Goal: Information Seeking & Learning: Learn about a topic

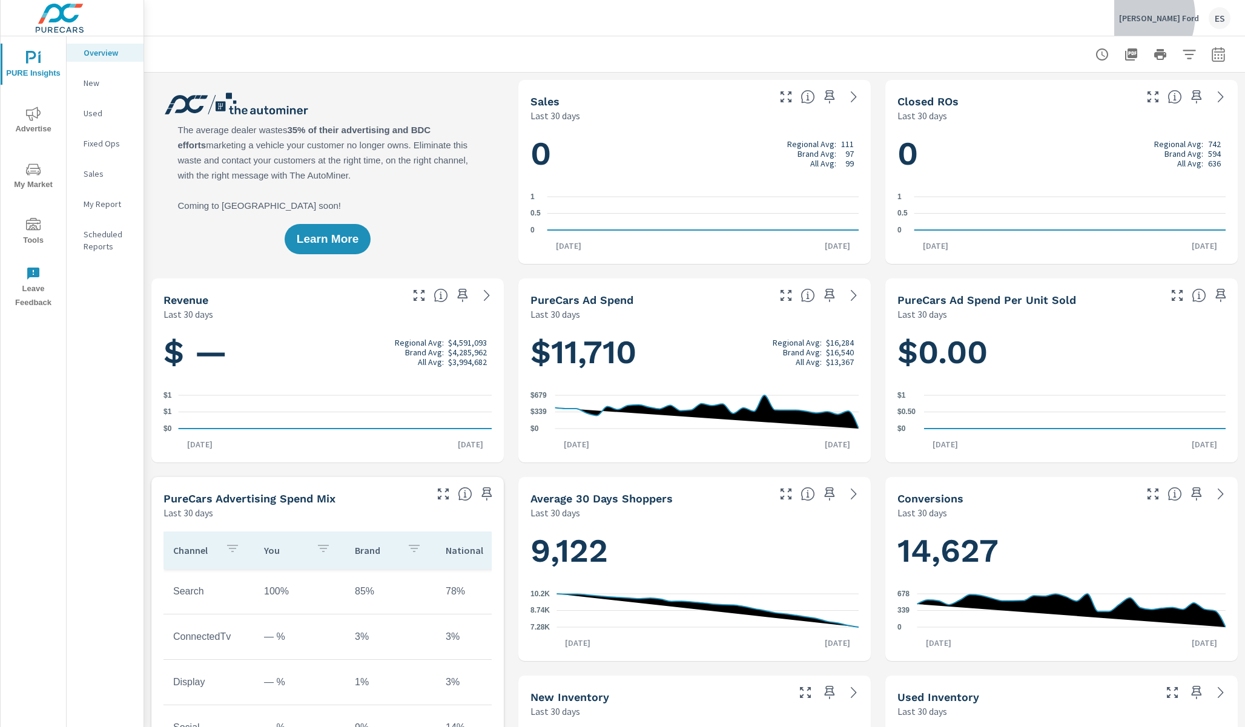
click at [1170, 16] on p "[PERSON_NAME] Ford" at bounding box center [1159, 18] width 80 height 11
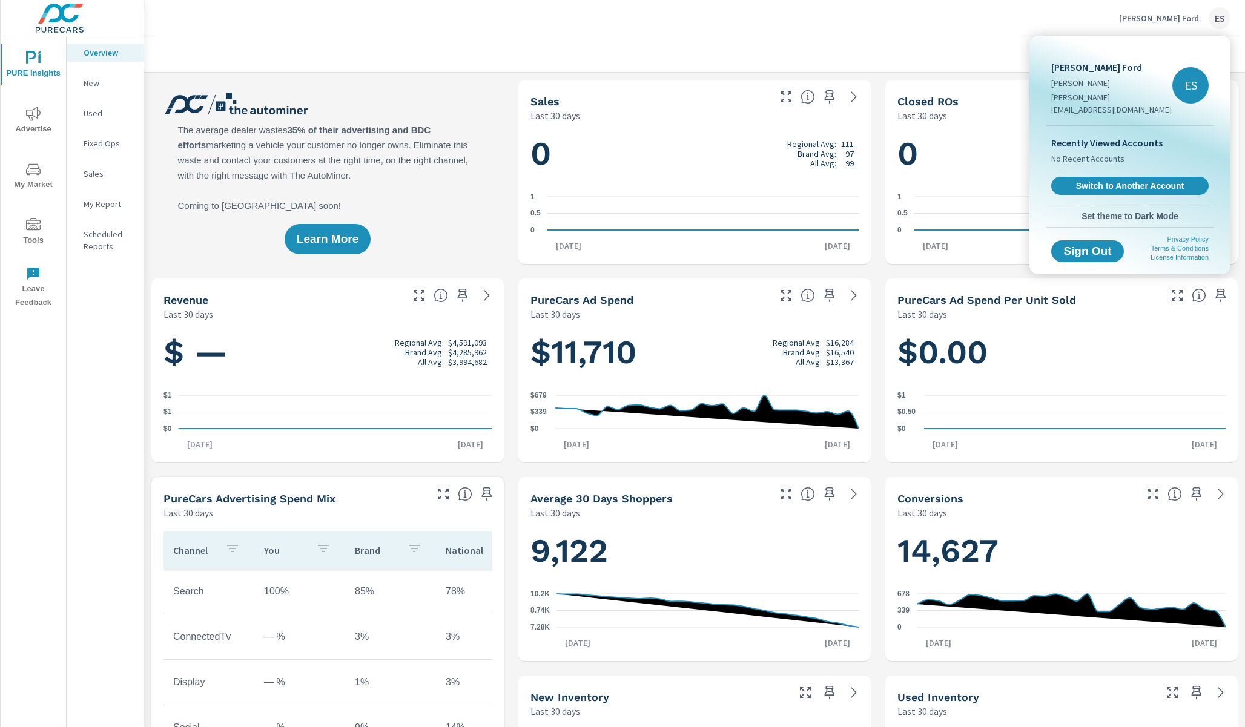
click at [917, 41] on div at bounding box center [622, 363] width 1245 height 727
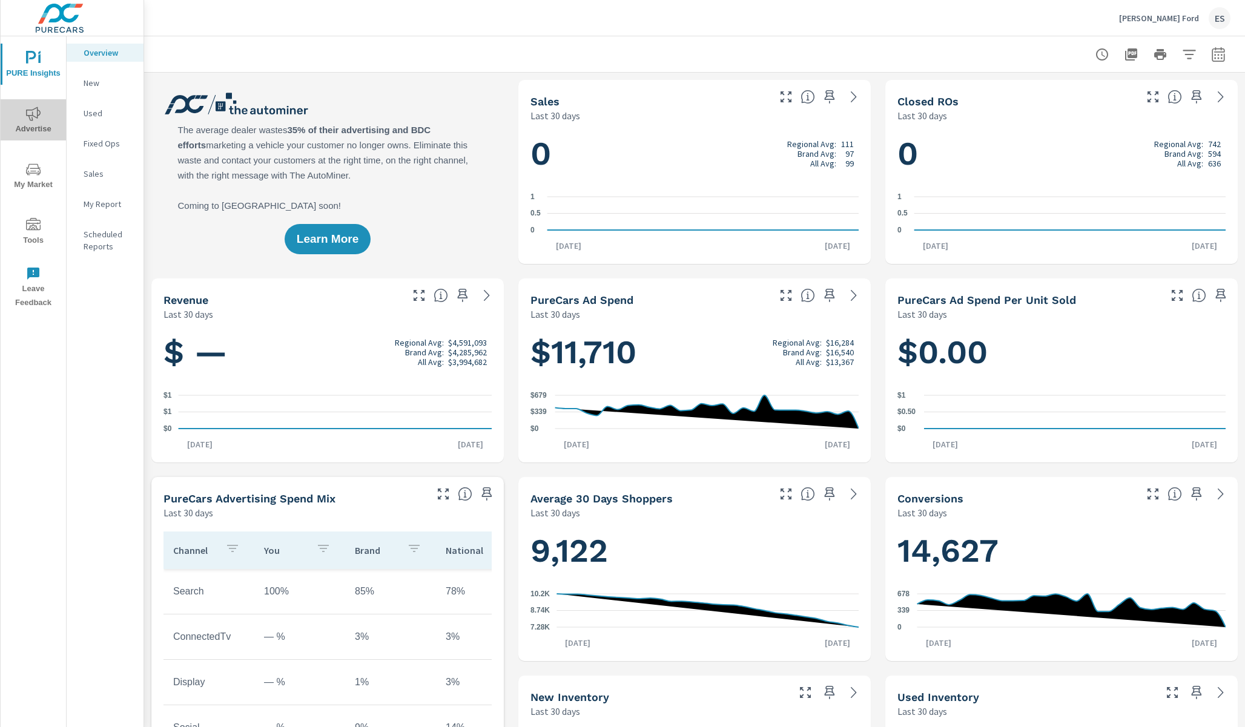
click at [27, 131] on span "Advertise" at bounding box center [33, 122] width 58 height 30
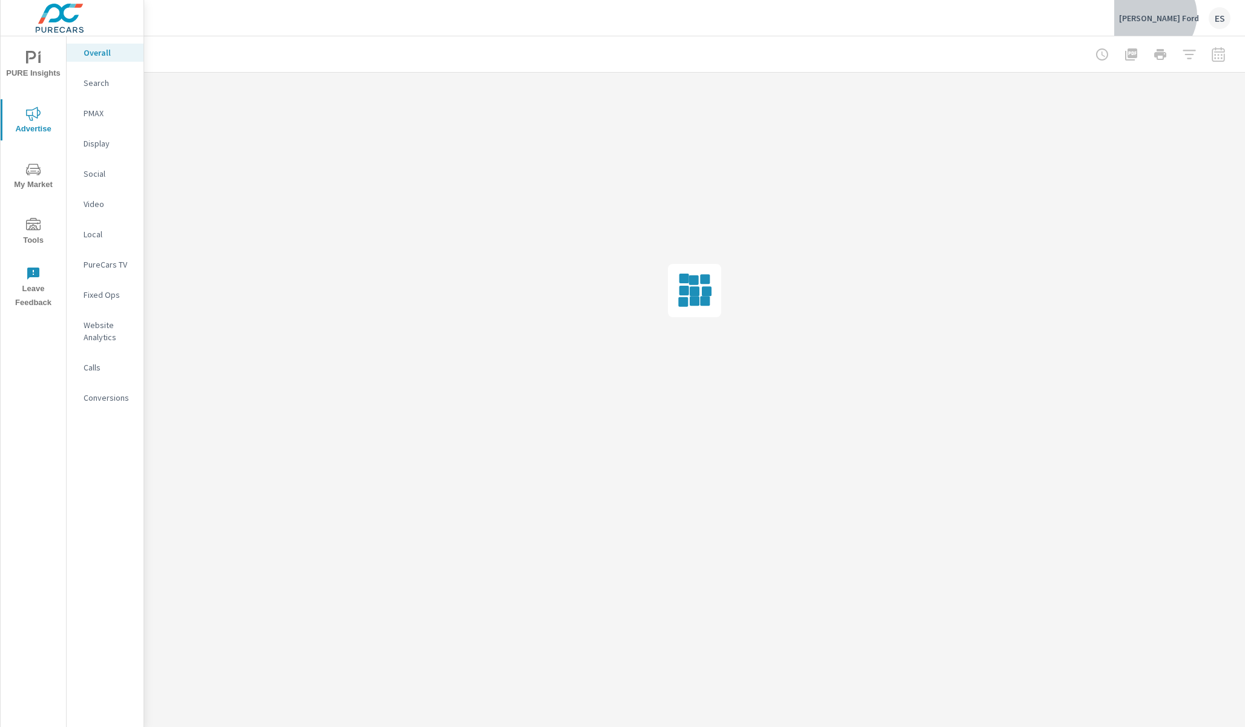
click at [1194, 15] on p "[PERSON_NAME] Ford" at bounding box center [1159, 18] width 80 height 11
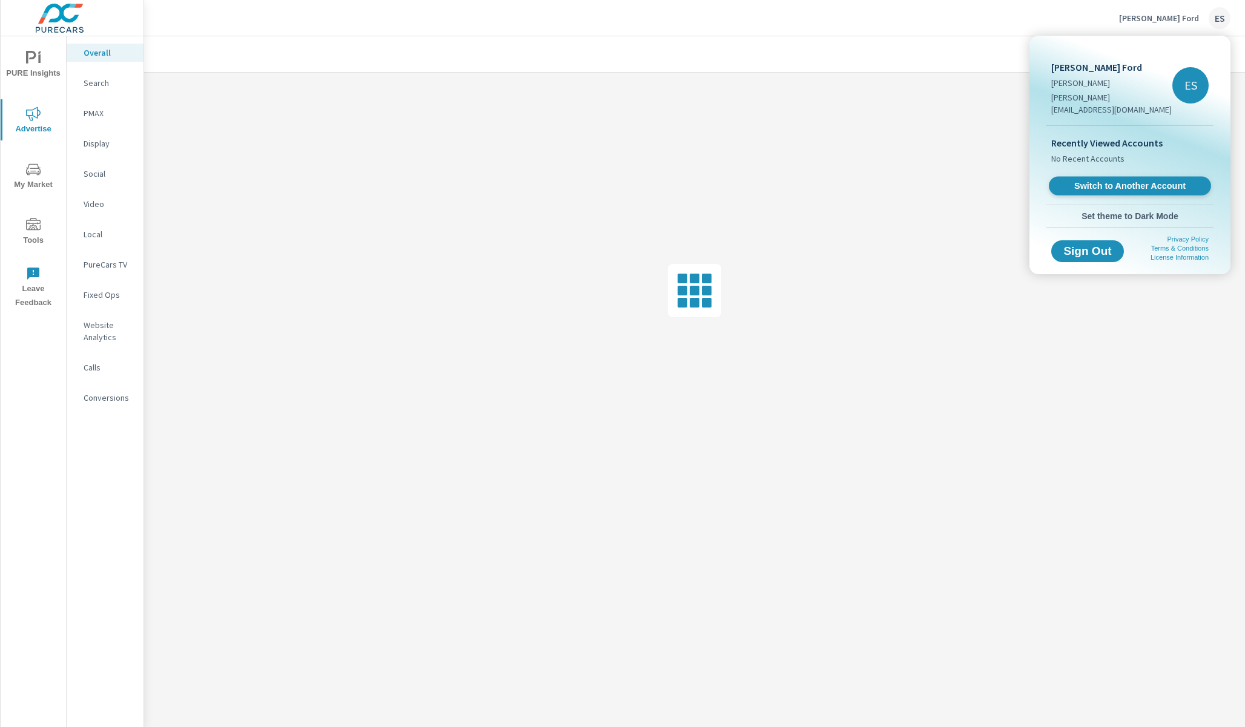
click at [1137, 180] on span "Switch to Another Account" at bounding box center [1129, 186] width 148 height 12
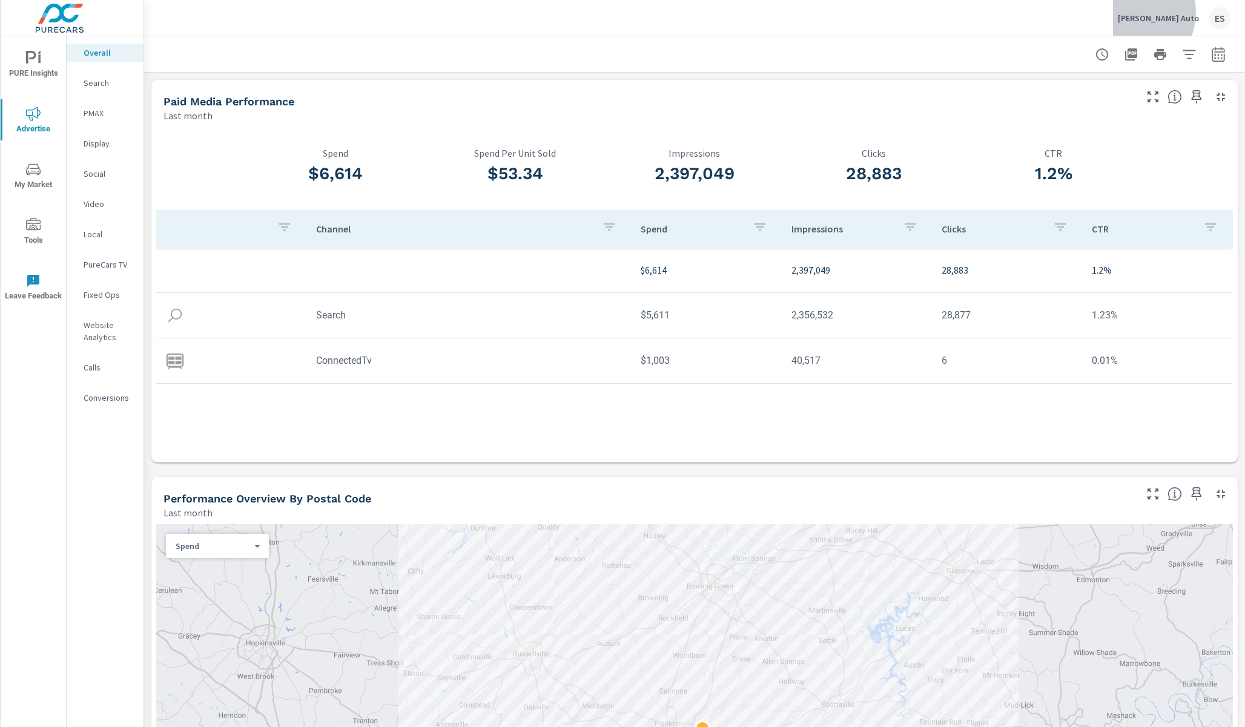
click at [1176, 13] on p "[PERSON_NAME] Auto" at bounding box center [1158, 18] width 81 height 11
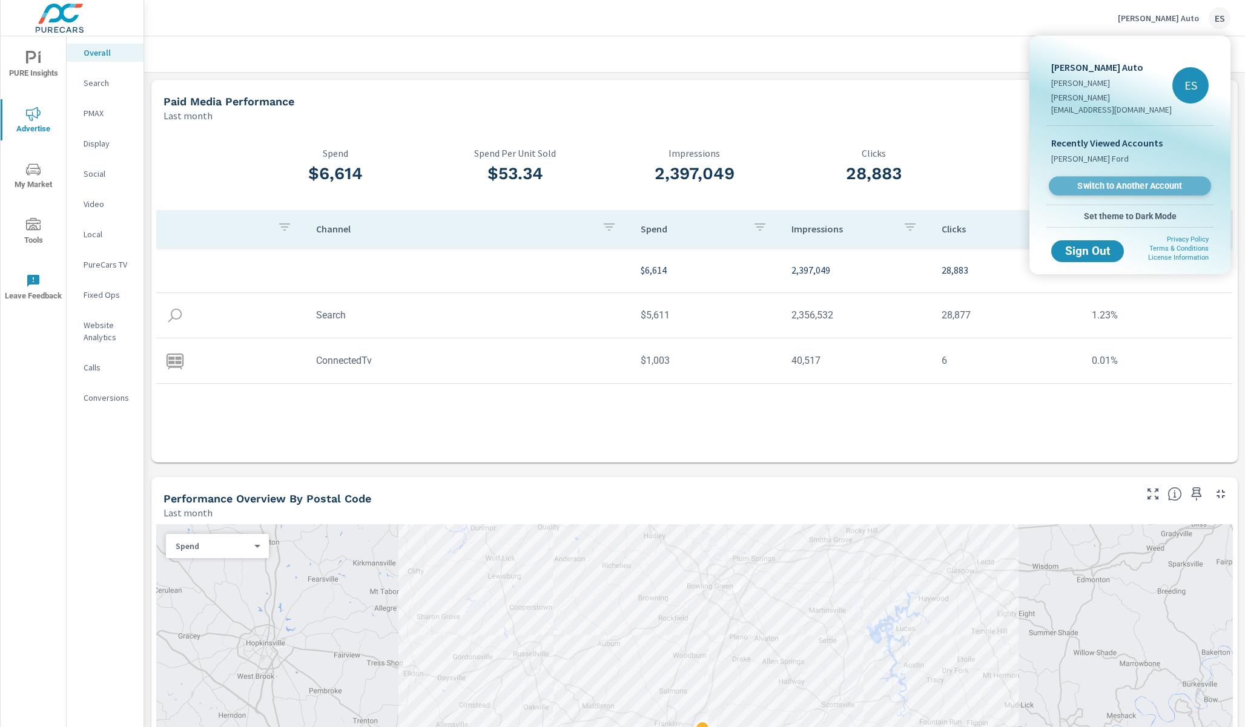
click at [1088, 180] on span "Switch to Another Account" at bounding box center [1129, 186] width 148 height 12
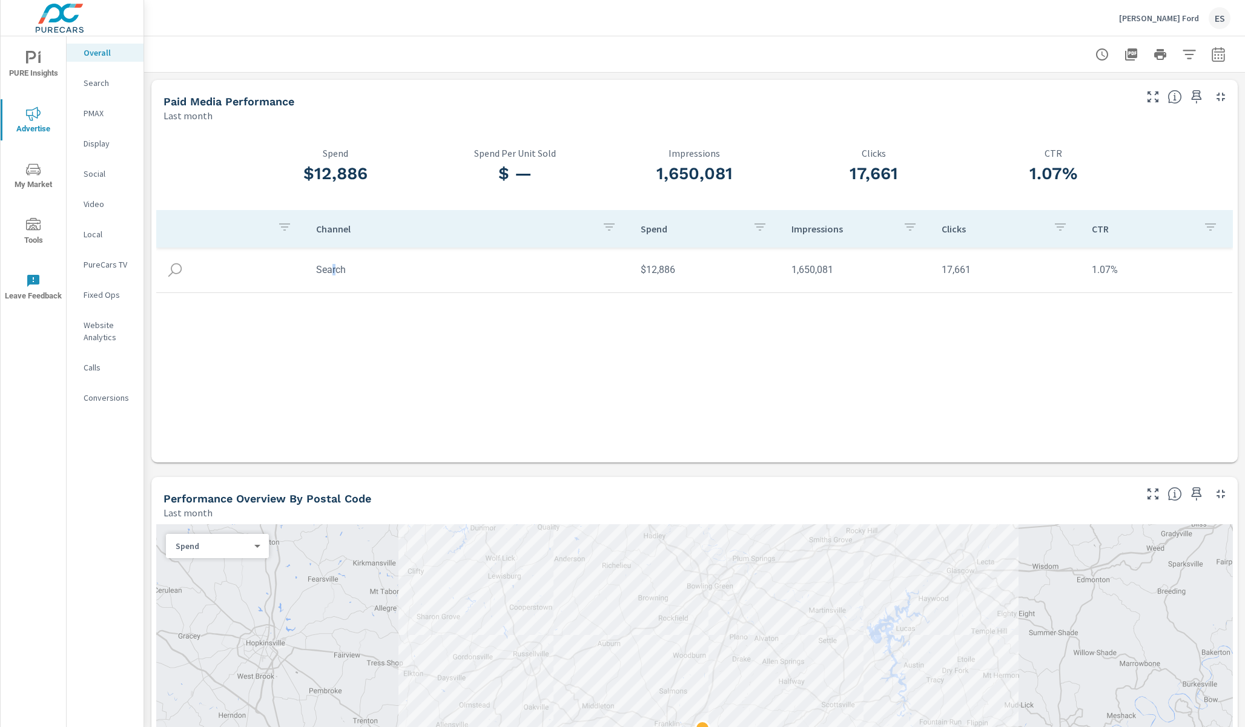
drag, startPoint x: 334, startPoint y: 269, endPoint x: 288, endPoint y: 249, distance: 51.0
click at [331, 269] on td "Search" at bounding box center [468, 269] width 325 height 31
click at [115, 120] on div "PMAX" at bounding box center [105, 113] width 77 height 18
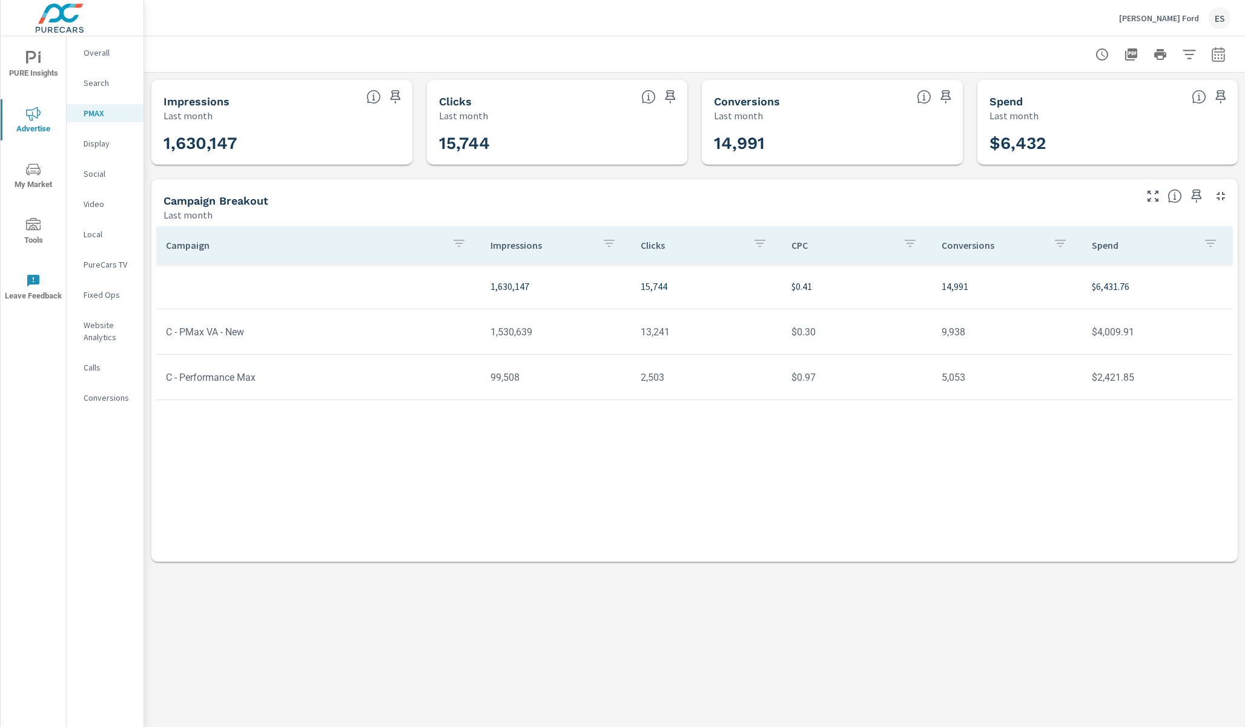
click at [1106, 56] on icon "button" at bounding box center [1102, 54] width 15 height 15
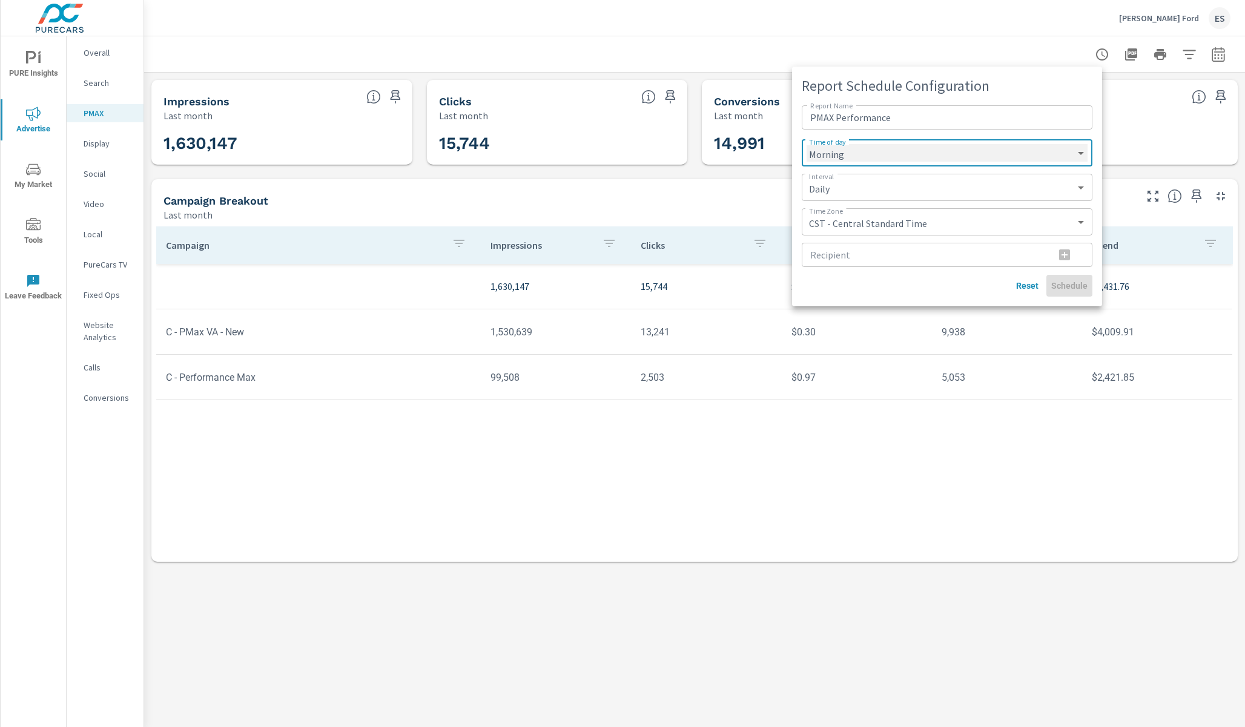
click option "Morning" at bounding box center [0, 0] width 0 height 0
drag, startPoint x: 896, startPoint y: 493, endPoint x: 925, endPoint y: 440, distance: 60.7
click at [897, 486] on div at bounding box center [622, 363] width 1245 height 727
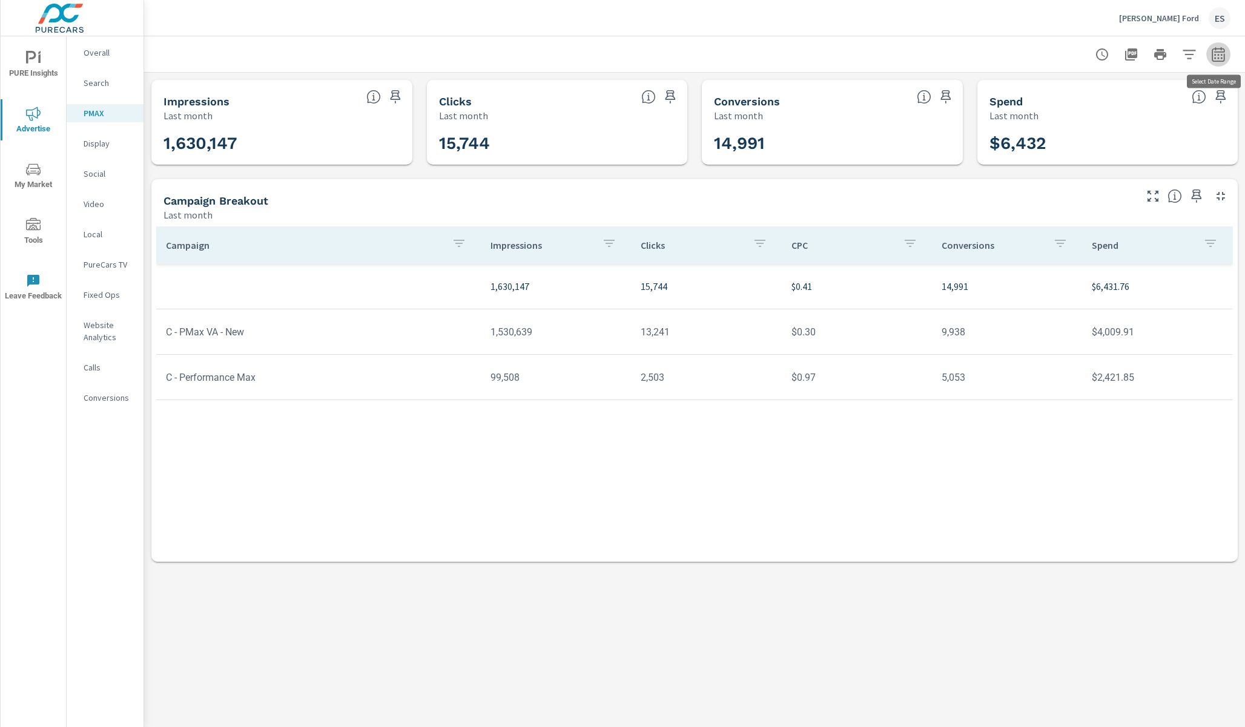
click at [1226, 53] on button "button" at bounding box center [1218, 54] width 24 height 24
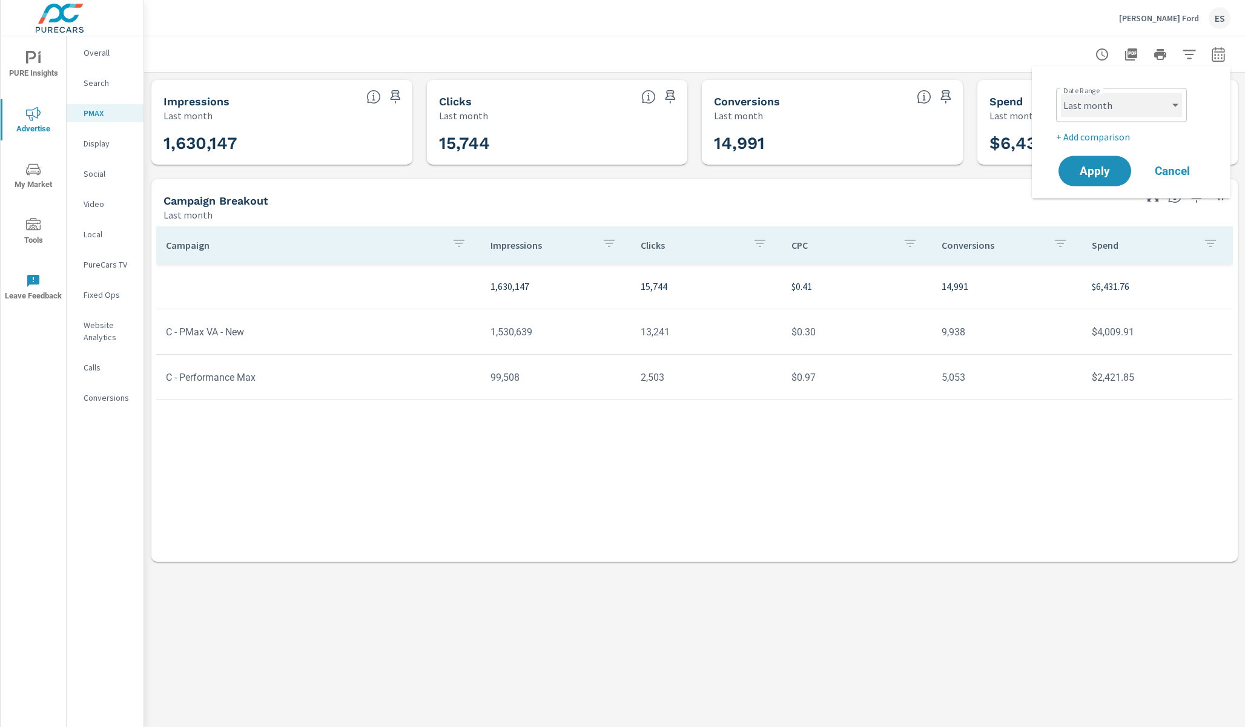
click at [1061, 93] on select "Custom Yesterday Last week Last 7 days Last 14 days Last 30 days Last 45 days L…" at bounding box center [1121, 105] width 121 height 24
click option "Last week" at bounding box center [0, 0] width 0 height 0
select select "Last week"
click at [1111, 169] on span "Apply" at bounding box center [1095, 171] width 50 height 12
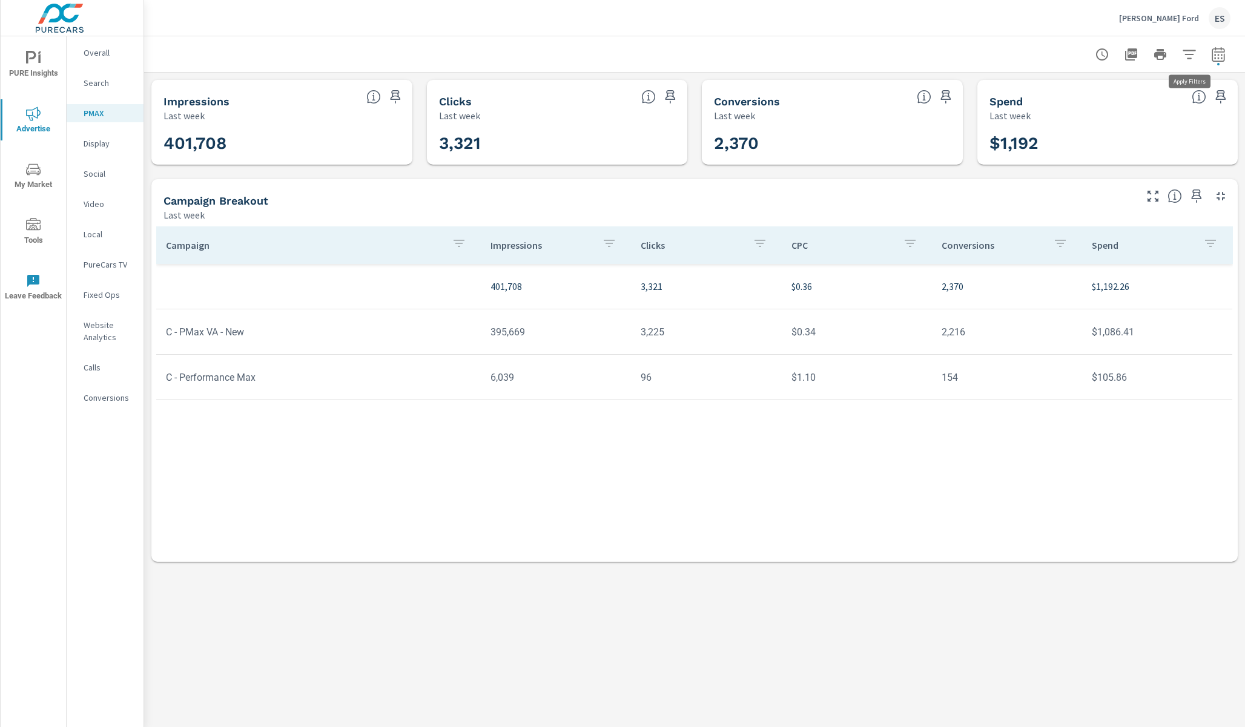
click at [1184, 56] on icon "button" at bounding box center [1189, 54] width 15 height 15
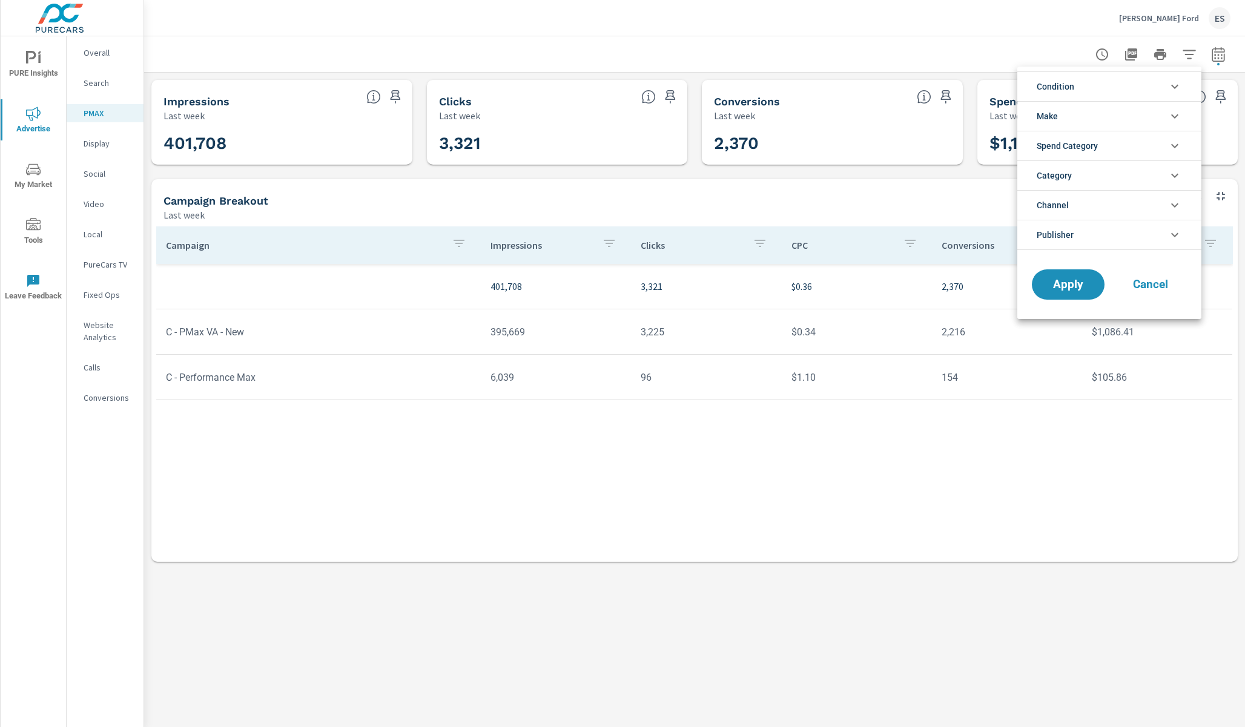
click at [1186, 56] on div at bounding box center [622, 363] width 1245 height 727
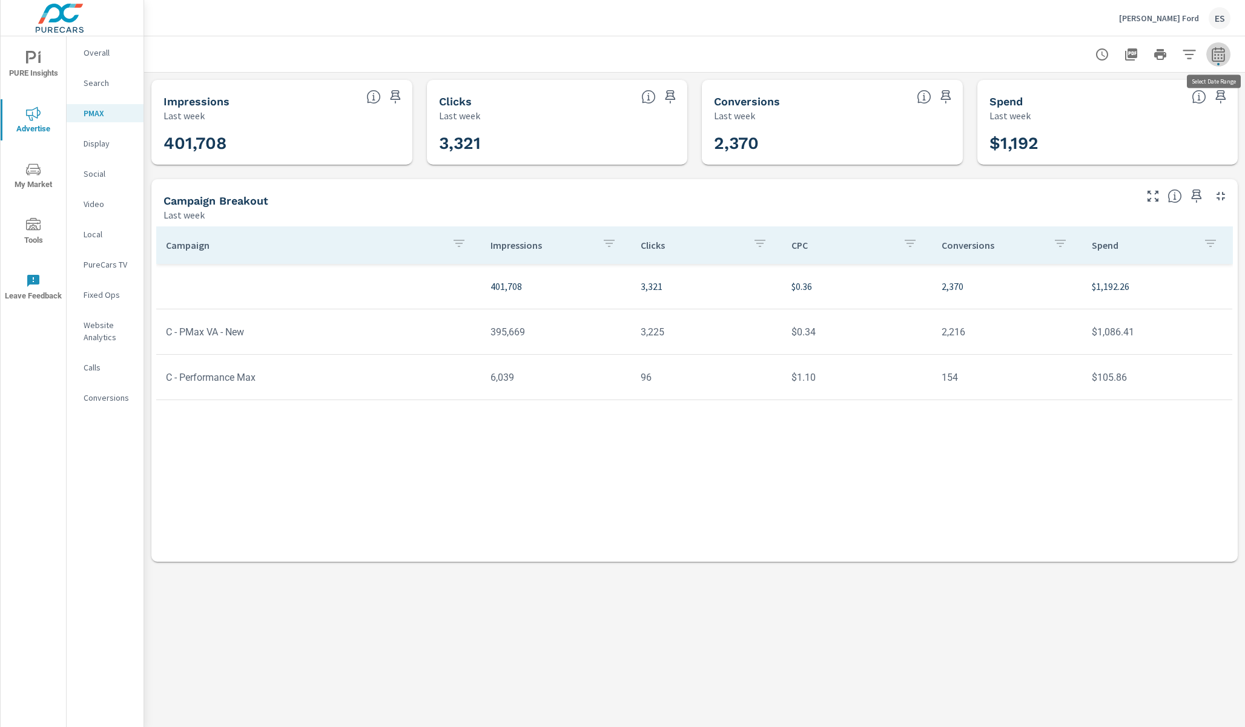
click at [1210, 55] on button "button" at bounding box center [1218, 54] width 24 height 24
select select "Last week"
click at [1089, 142] on p "+ Add comparison" at bounding box center [1133, 137] width 155 height 15
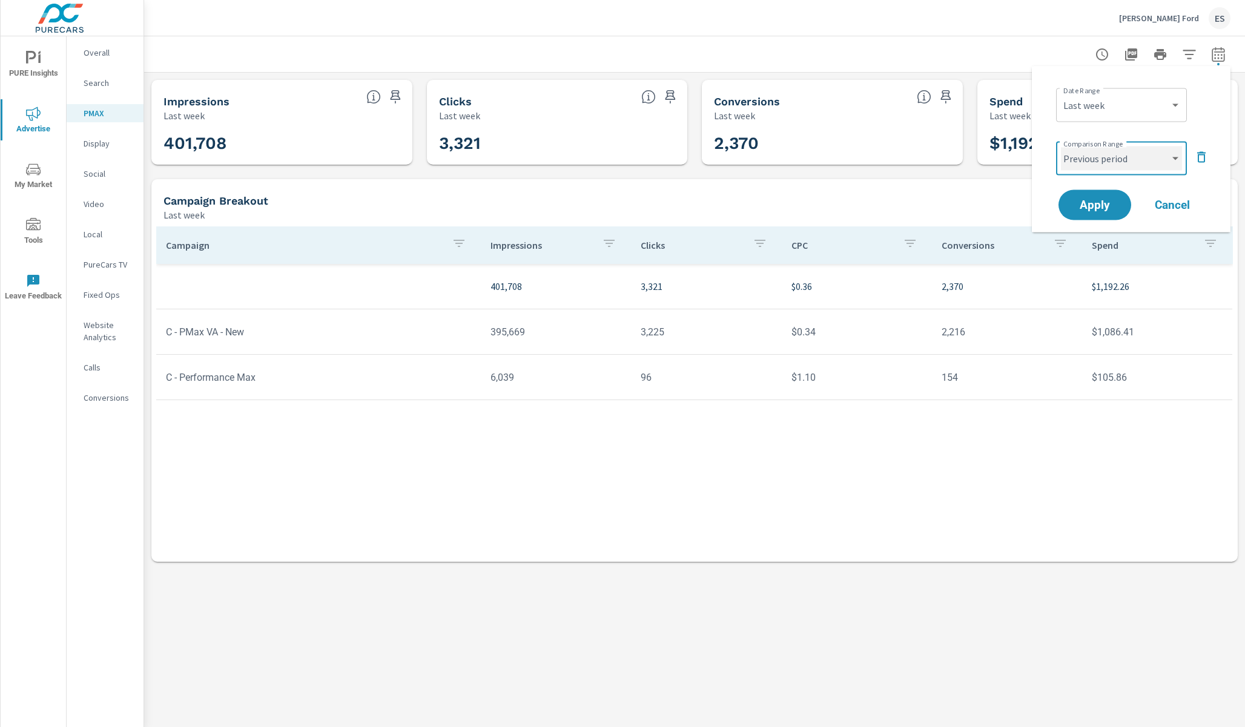
click option "Previous month" at bounding box center [0, 0] width 0 height 0
select select "Previous month"
click at [1109, 202] on span "Apply" at bounding box center [1095, 205] width 50 height 12
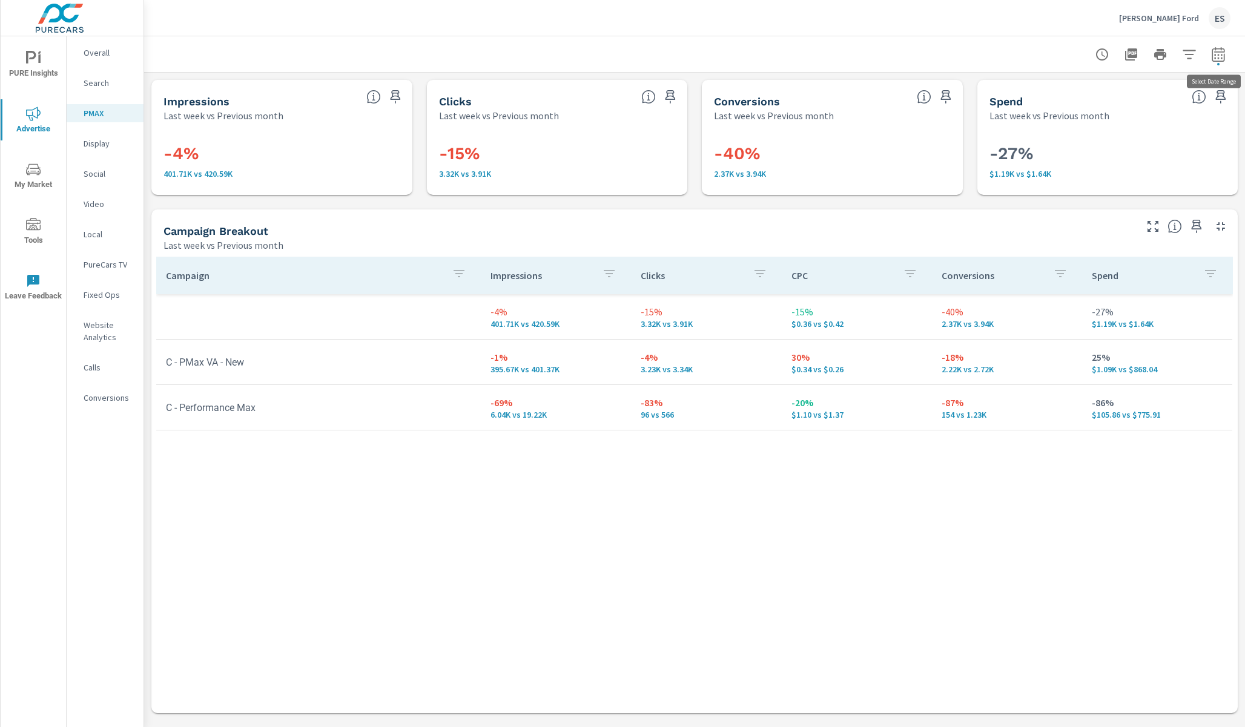
click at [1222, 47] on icon "button" at bounding box center [1218, 54] width 15 height 15
select select "Last week"
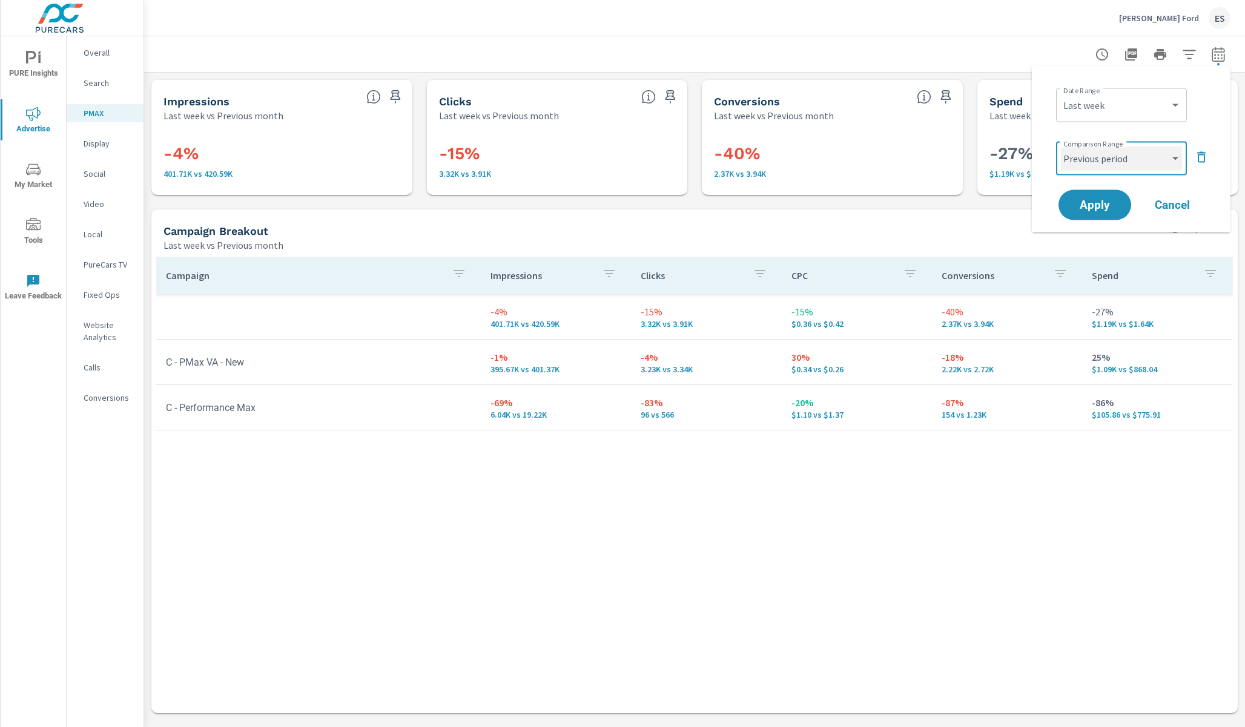
click option "Previous period" at bounding box center [0, 0] width 0 height 0
select select "Previous period"
click option "Previous period" at bounding box center [0, 0] width 0 height 0
click at [1101, 201] on span "Apply" at bounding box center [1095, 205] width 50 height 12
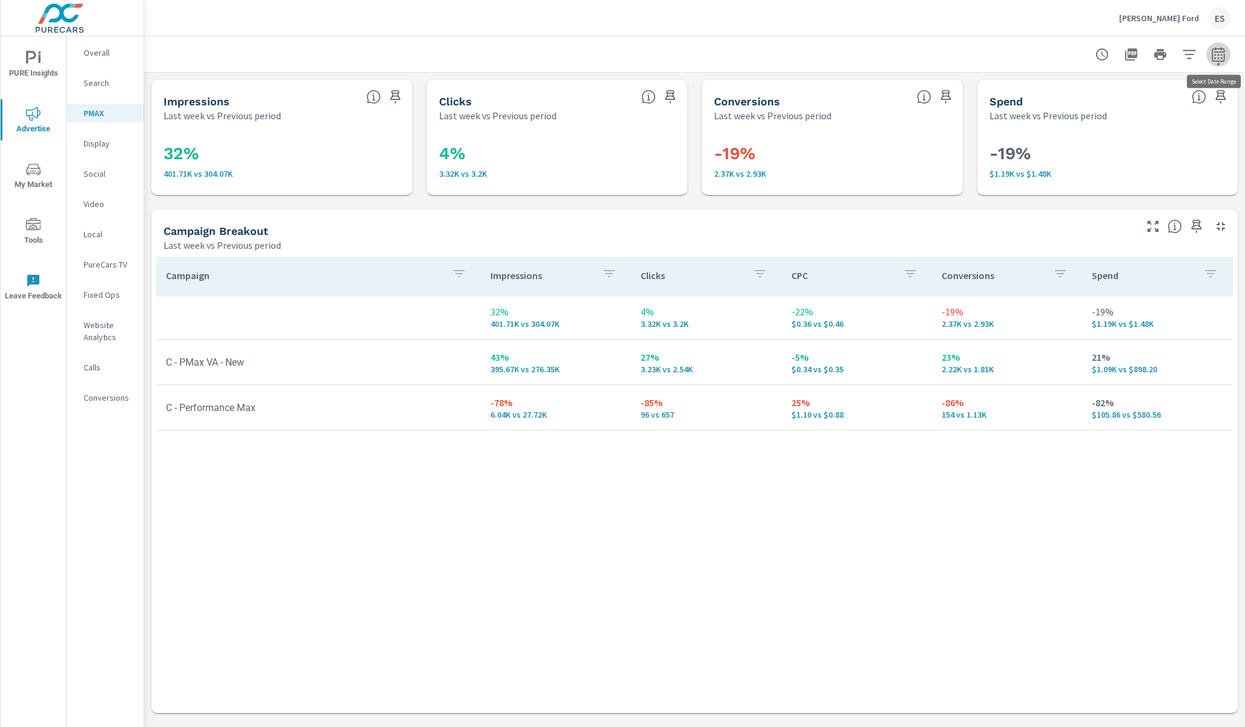
click at [1216, 61] on icon "button" at bounding box center [1218, 54] width 13 height 15
select select "Last week"
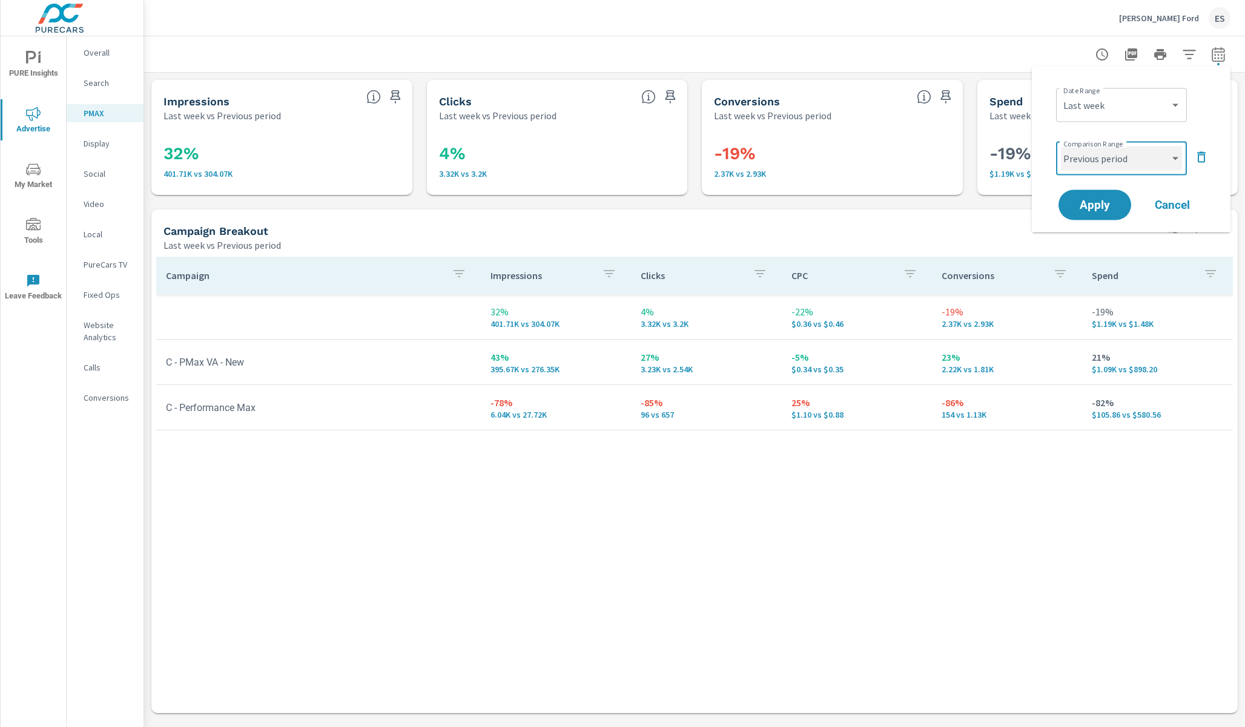
click option "Custom" at bounding box center [0, 0] width 0 height 0
select select "custom"
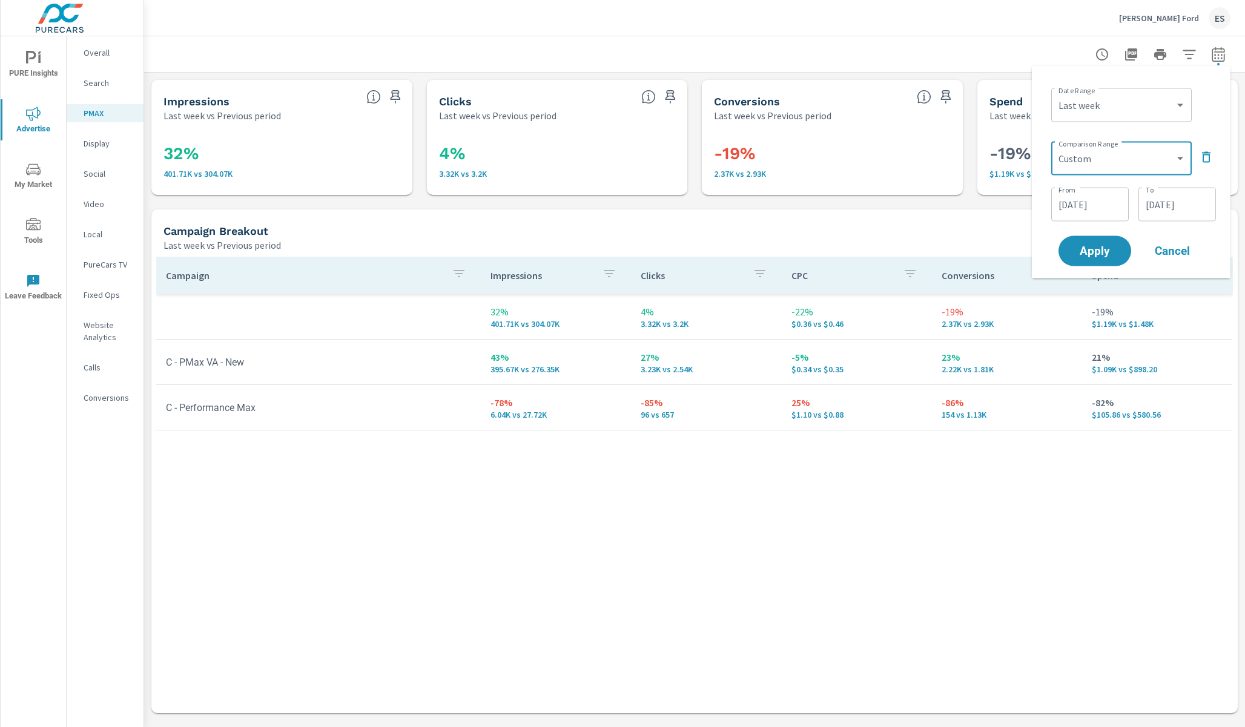
click at [1167, 254] on span "Cancel" at bounding box center [1172, 251] width 48 height 11
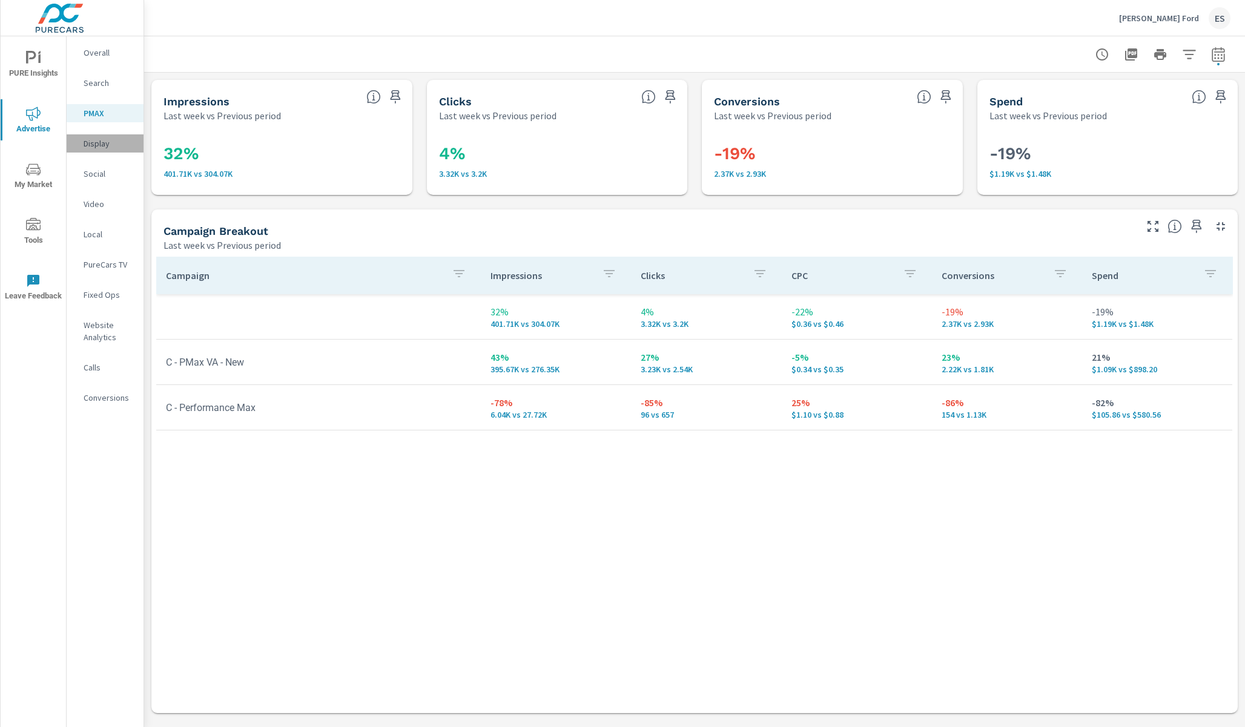
click at [88, 142] on p "Display" at bounding box center [109, 143] width 50 height 12
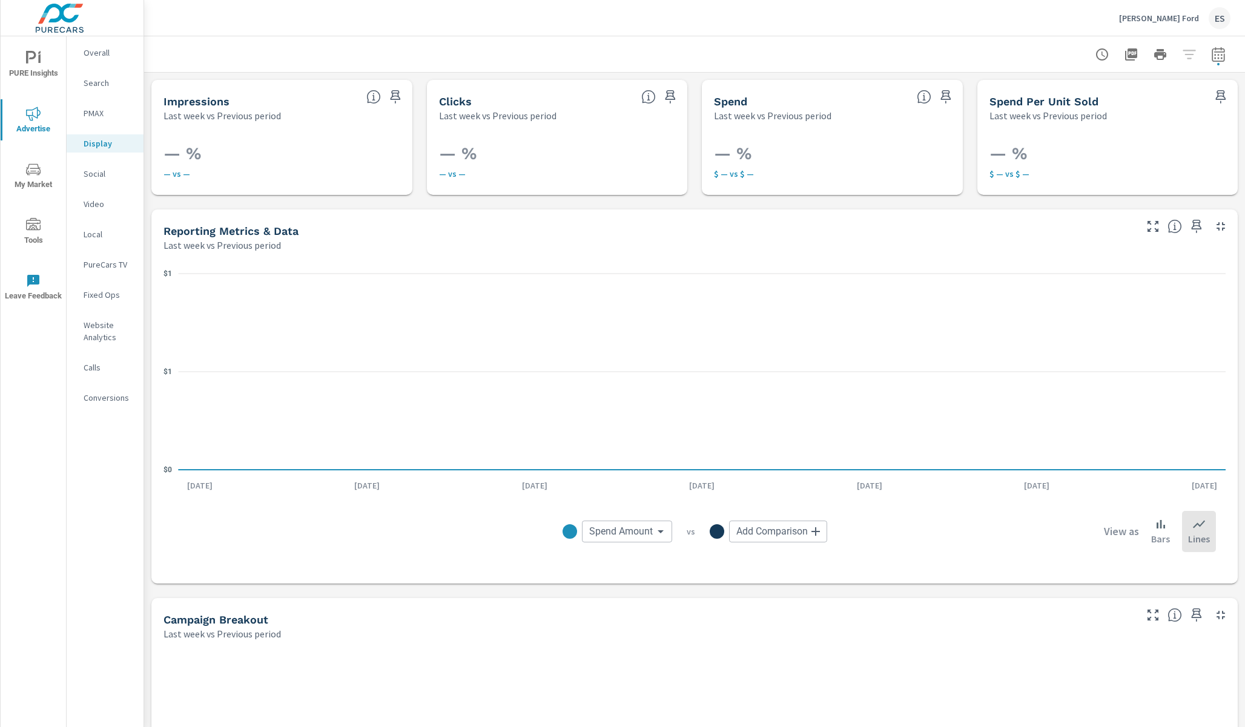
click at [94, 171] on p "Social" at bounding box center [109, 174] width 50 height 12
click at [101, 208] on p "Video" at bounding box center [109, 204] width 50 height 12
click at [105, 231] on p "Local" at bounding box center [109, 234] width 50 height 12
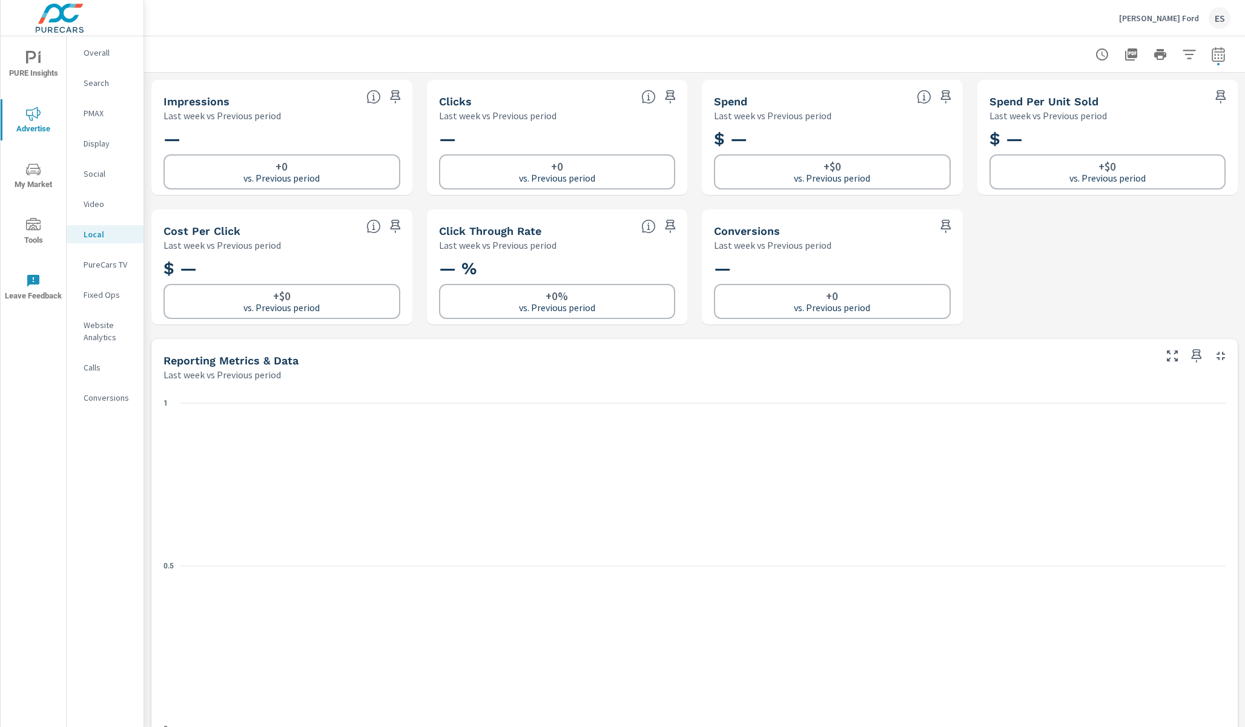
click at [126, 260] on p "PureCars TV" at bounding box center [109, 265] width 50 height 12
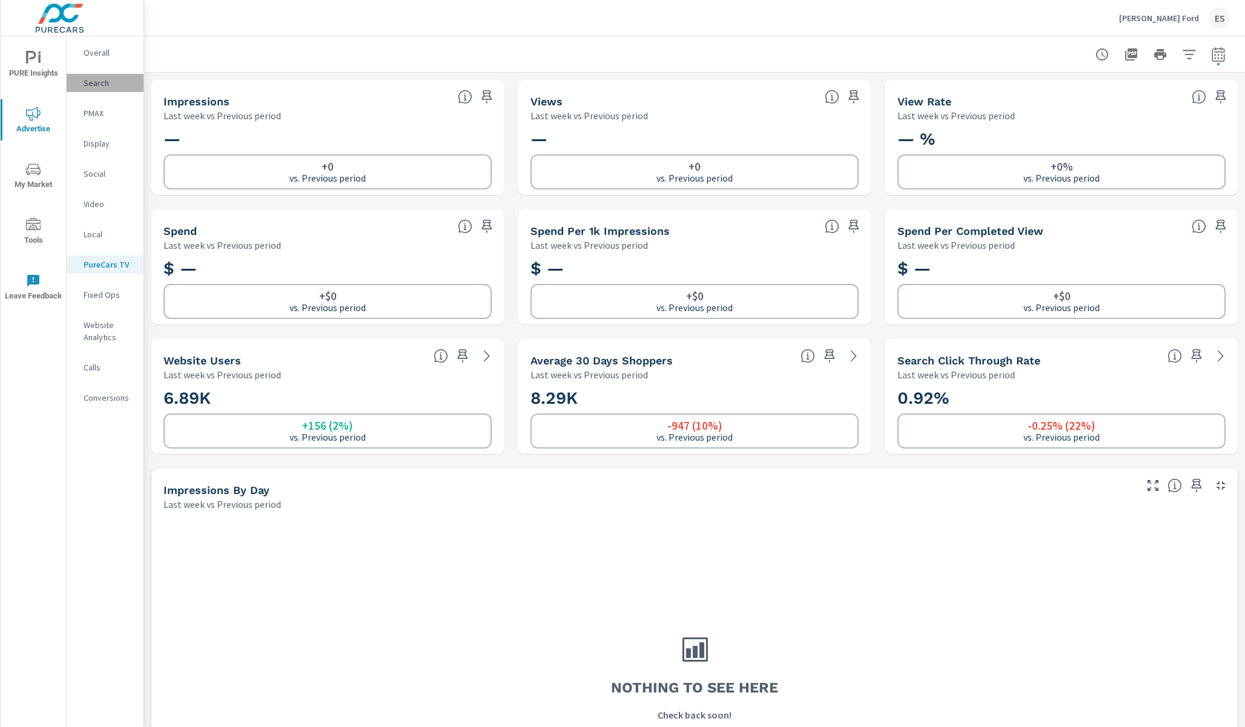
click at [102, 91] on div "Search" at bounding box center [105, 83] width 77 height 18
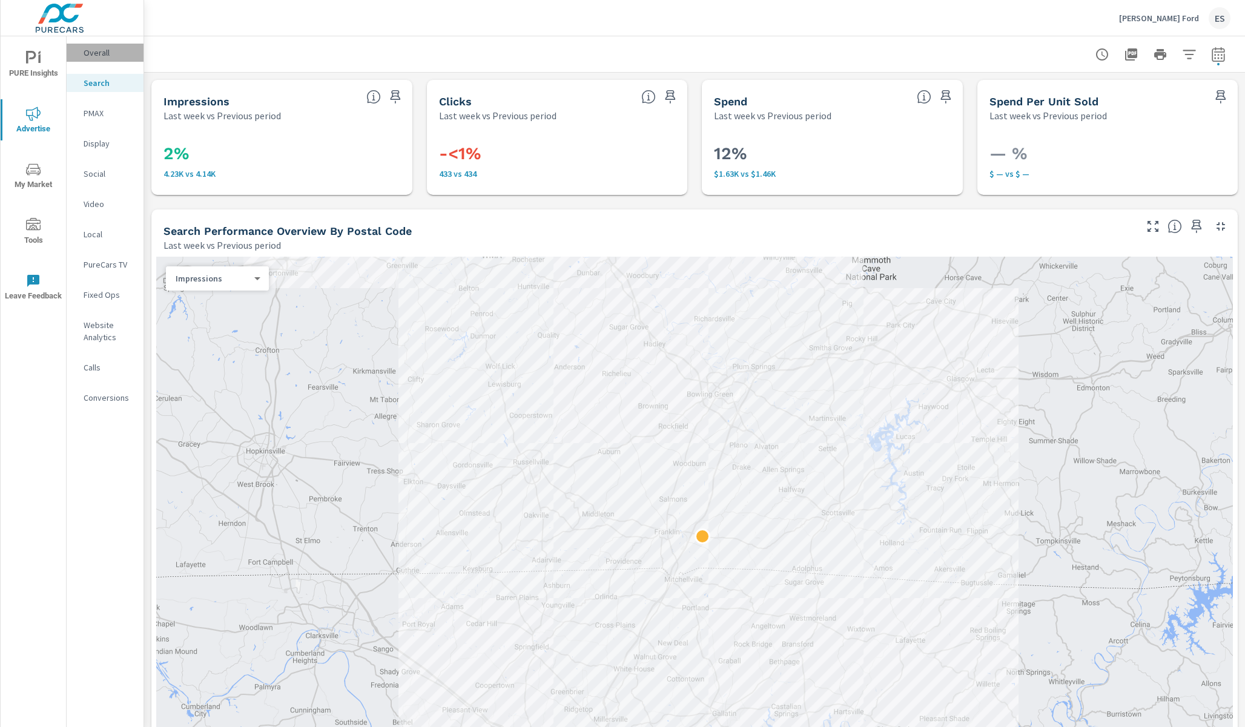
click at [103, 59] on div "Overall" at bounding box center [105, 53] width 77 height 18
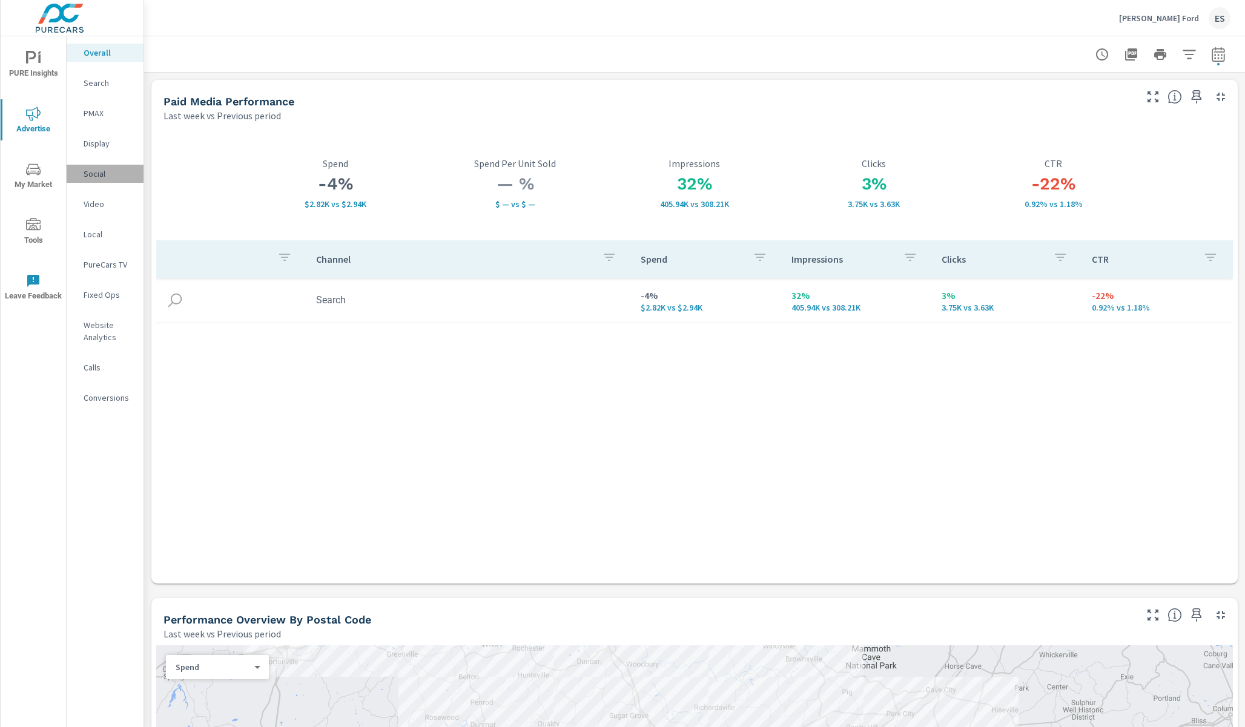
click at [97, 168] on p "Social" at bounding box center [109, 174] width 50 height 12
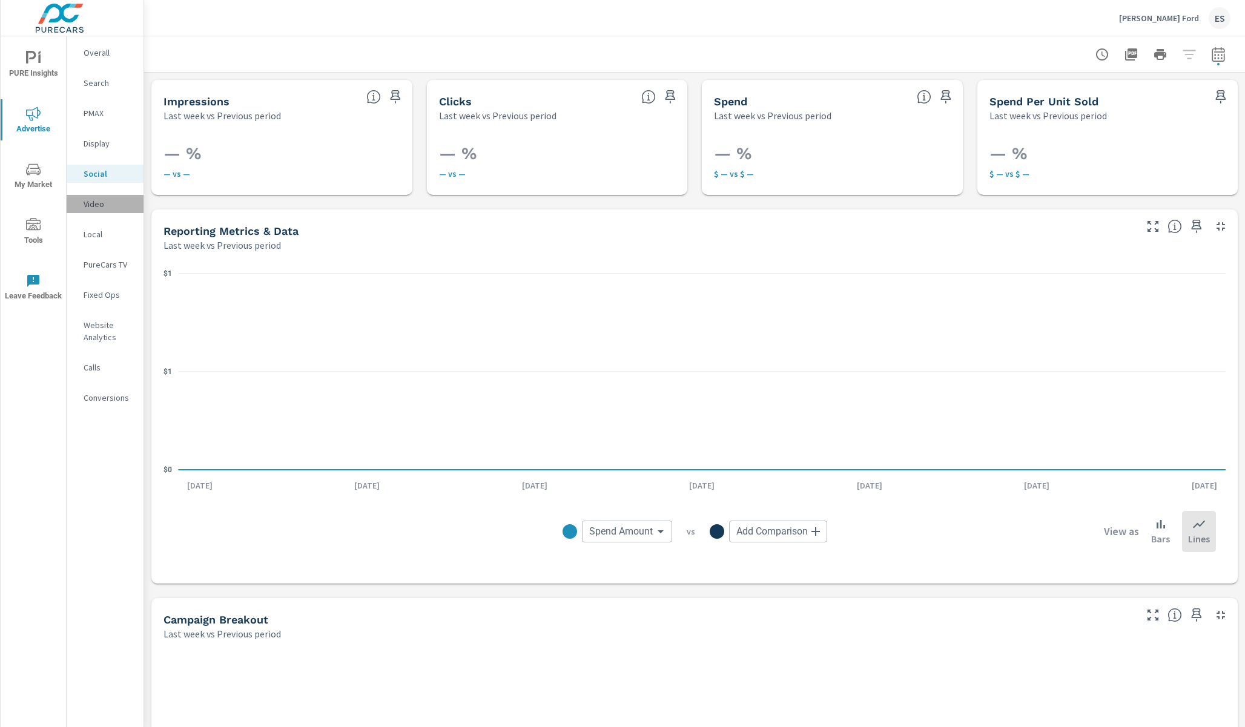
click at [98, 201] on p "Video" at bounding box center [109, 204] width 50 height 12
click at [104, 229] on p "Local" at bounding box center [109, 234] width 50 height 12
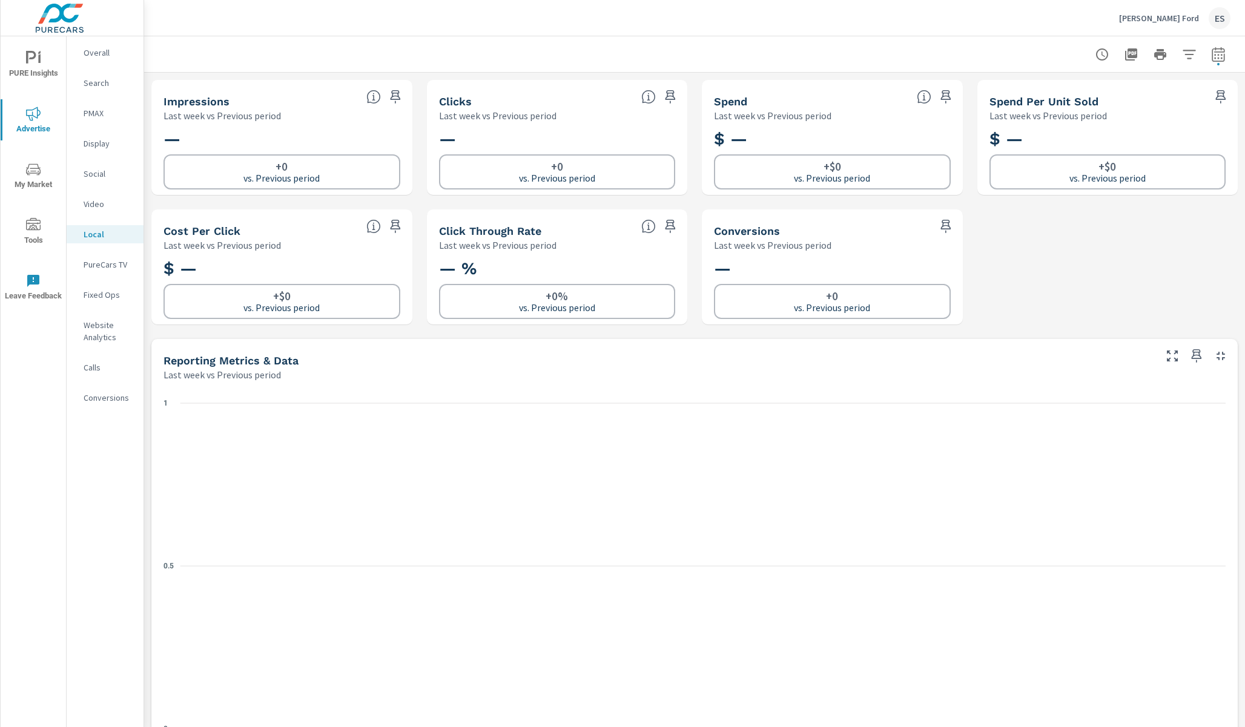
click at [114, 295] on p "Fixed Ops" at bounding box center [109, 295] width 50 height 12
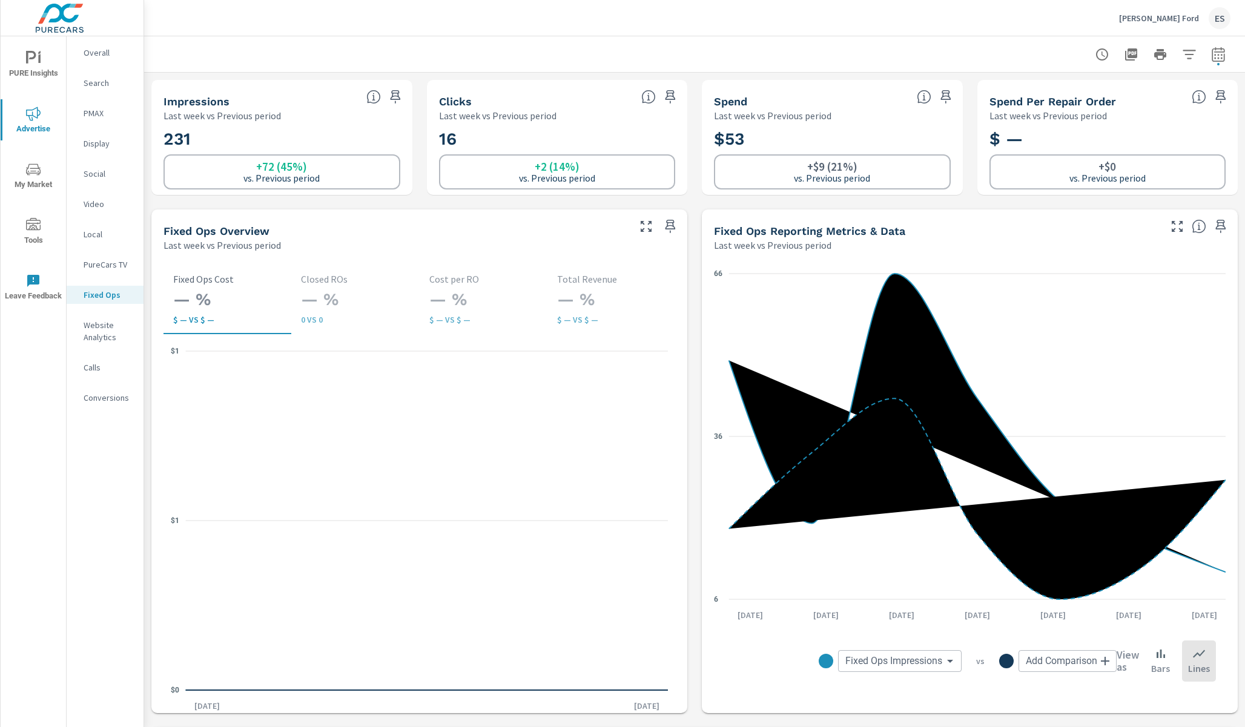
click at [102, 342] on p "Website Analytics" at bounding box center [109, 331] width 50 height 24
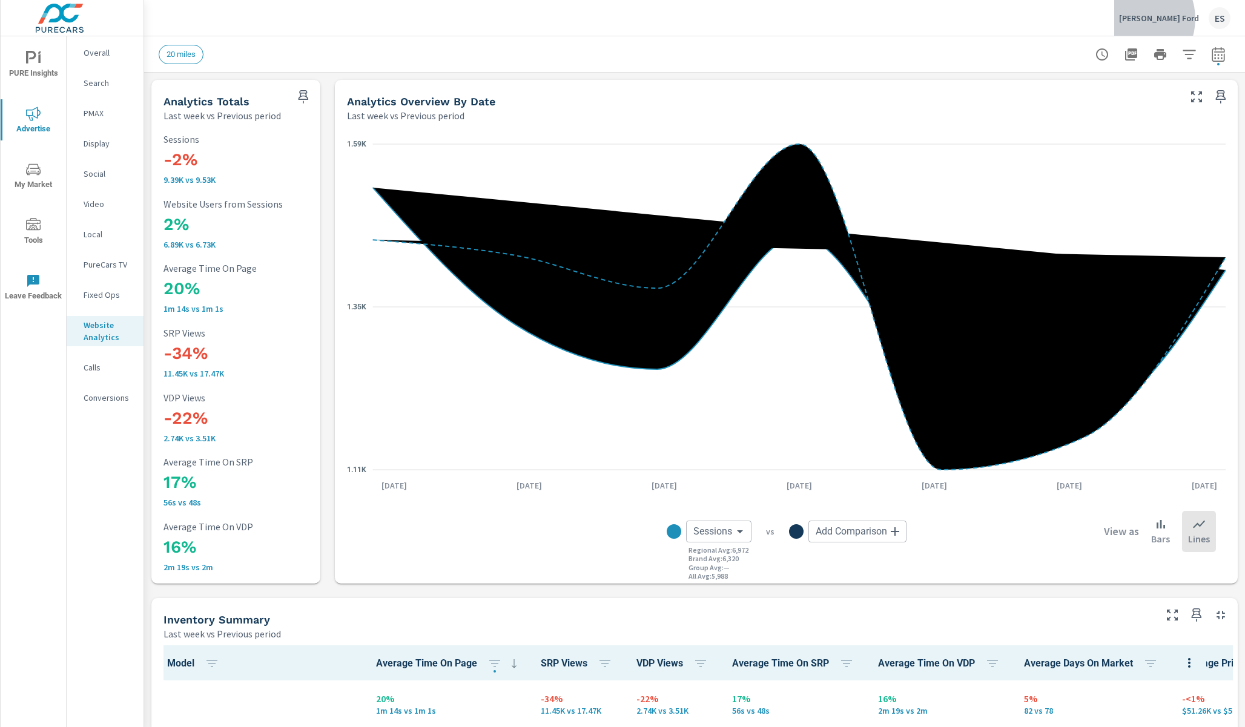
click at [1175, 19] on p "[PERSON_NAME] Ford" at bounding box center [1159, 18] width 80 height 11
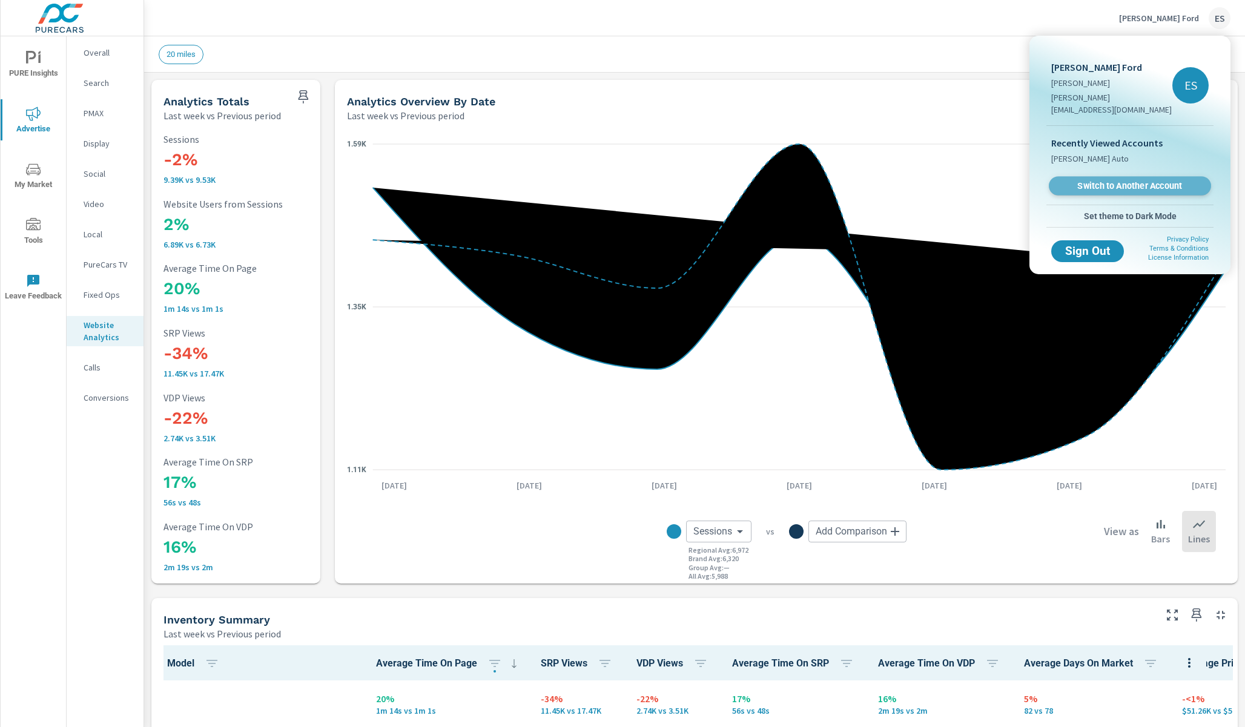
click at [1104, 177] on link "Switch to Another Account" at bounding box center [1130, 186] width 162 height 19
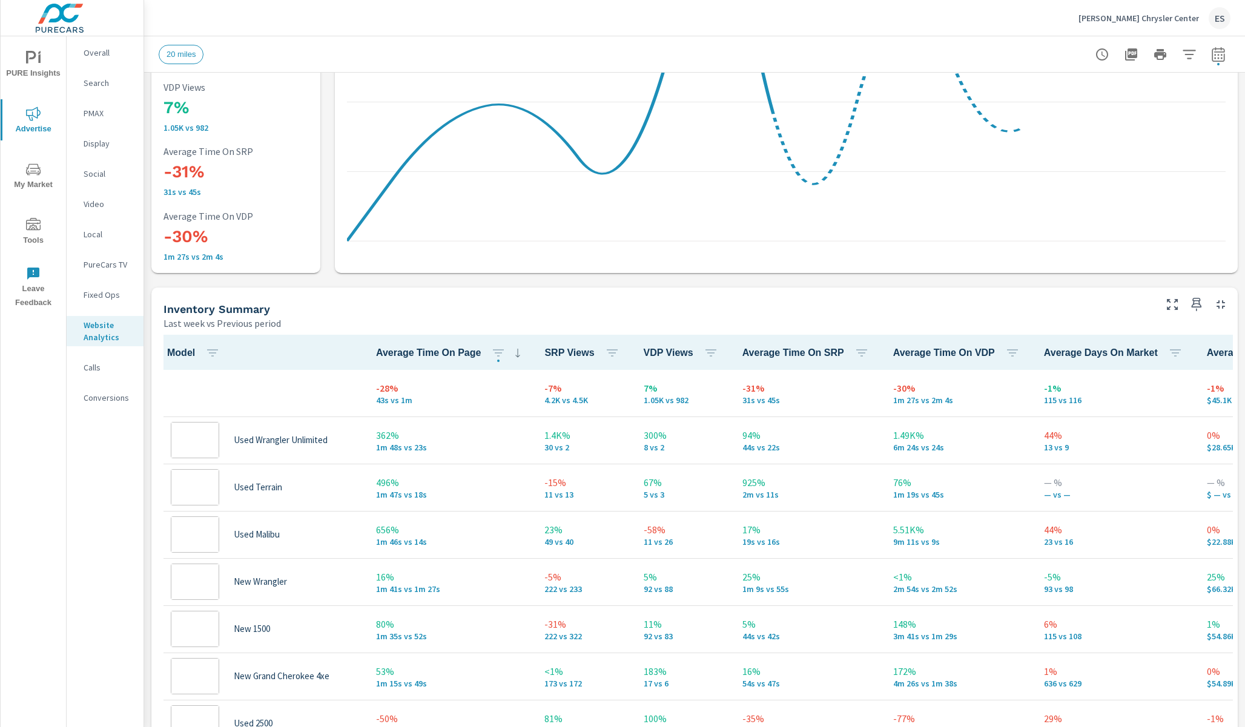
scroll to position [1, 0]
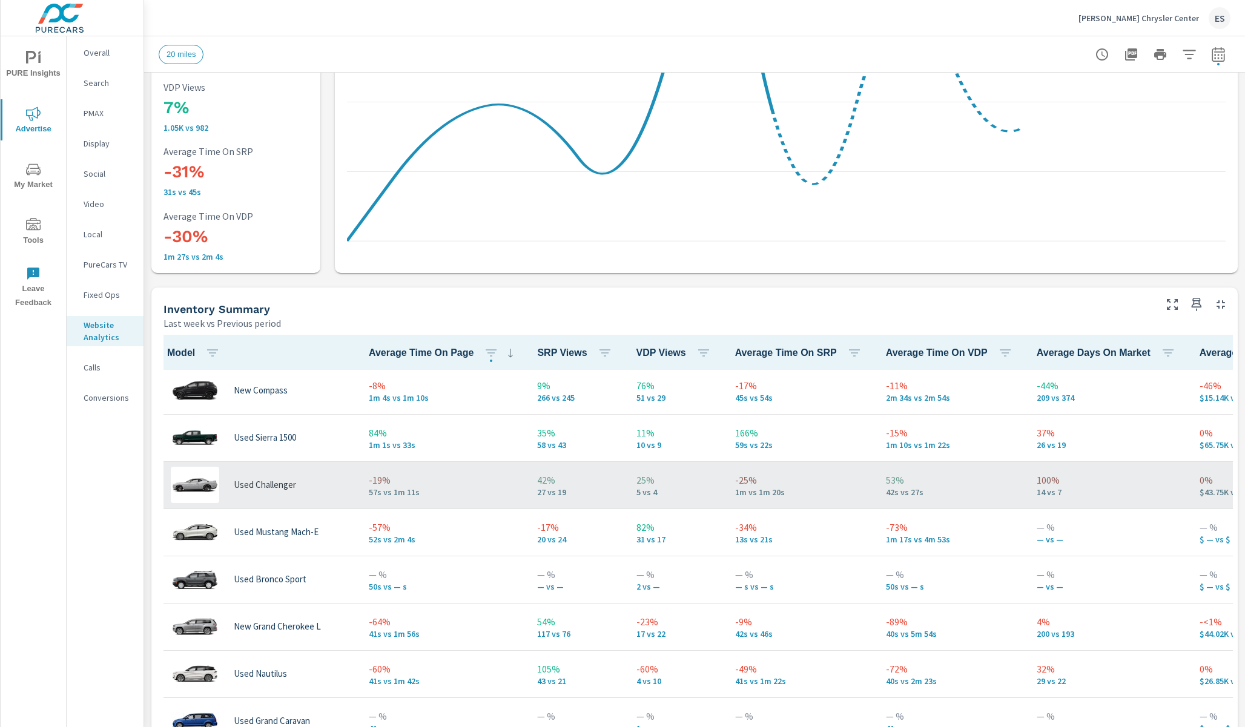
scroll to position [461, 0]
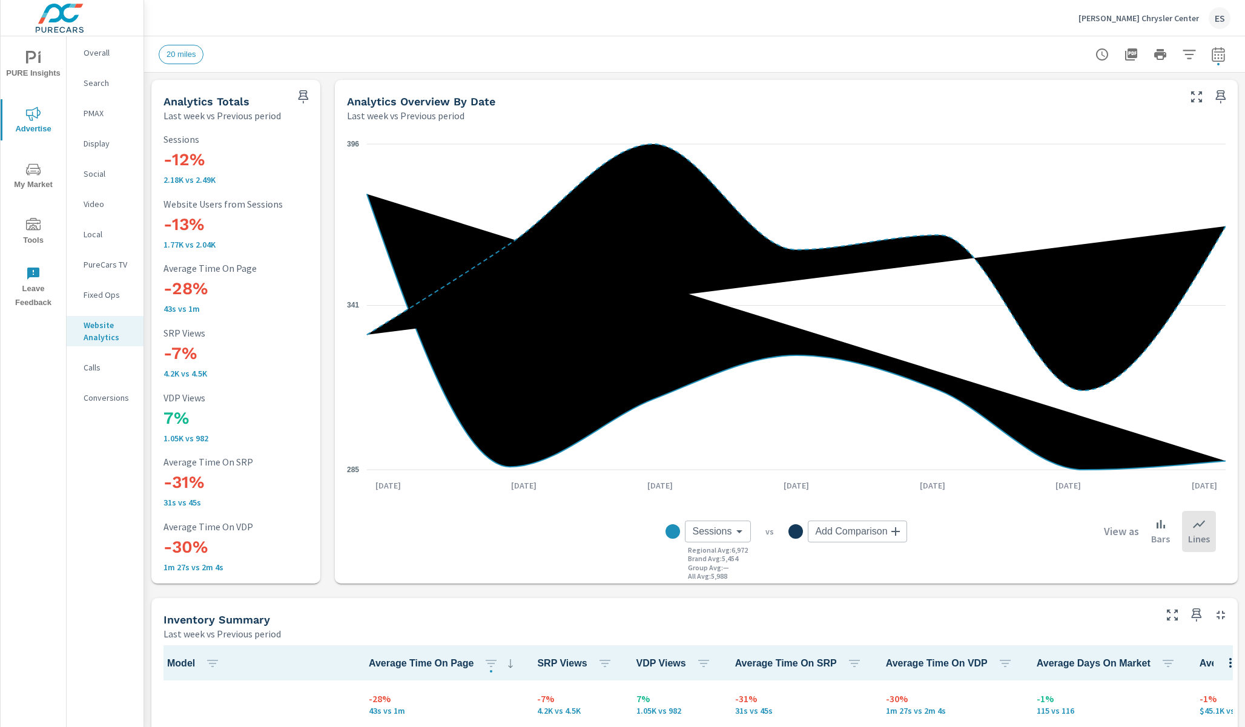
click at [117, 67] on nav "Overall Search PMAX Display Social Video Local PureCars TV Fixed Ops Website An…" at bounding box center [105, 230] width 77 height 388
click at [116, 58] on p "Overall" at bounding box center [109, 53] width 50 height 12
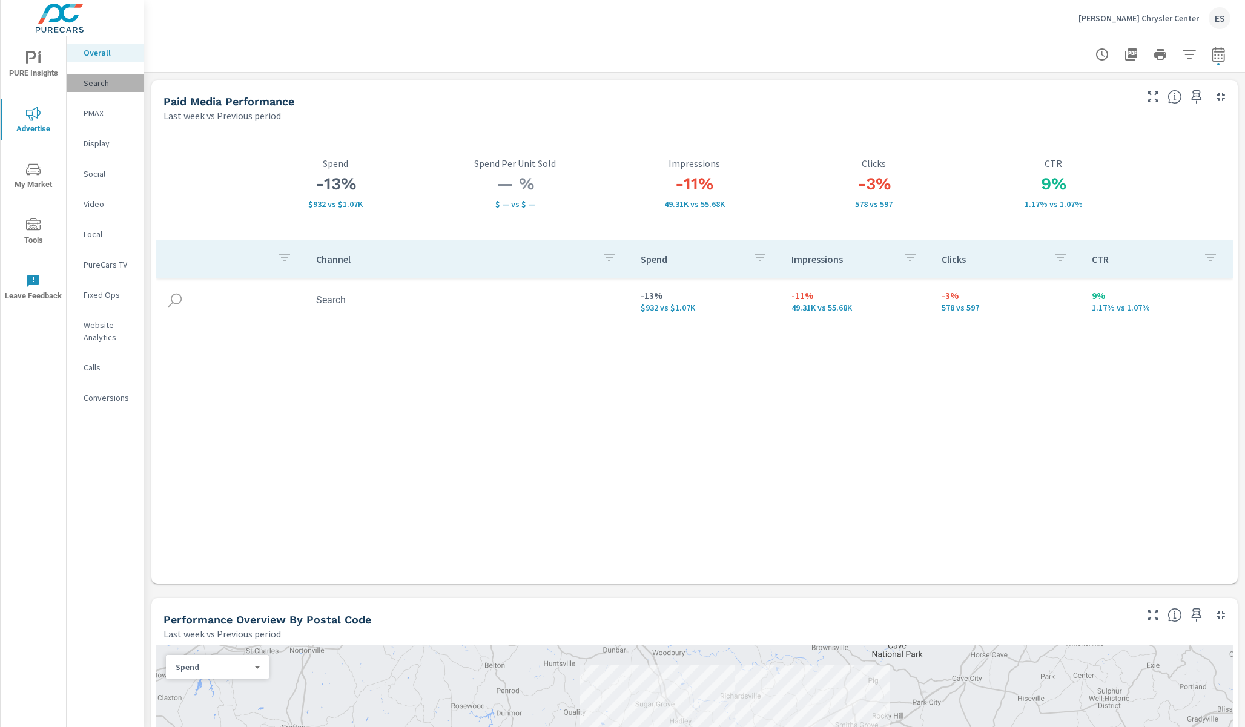
click at [93, 81] on p "Search" at bounding box center [109, 83] width 50 height 12
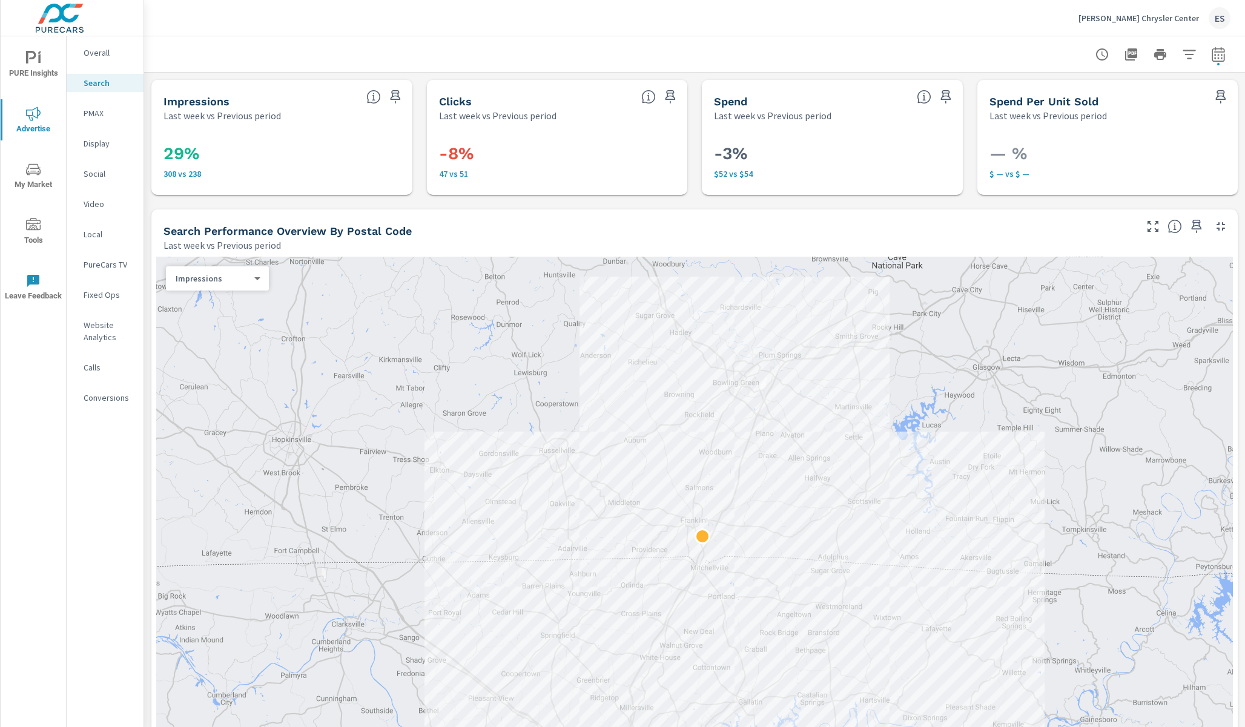
click at [41, 71] on span "PURE Insights" at bounding box center [33, 66] width 58 height 30
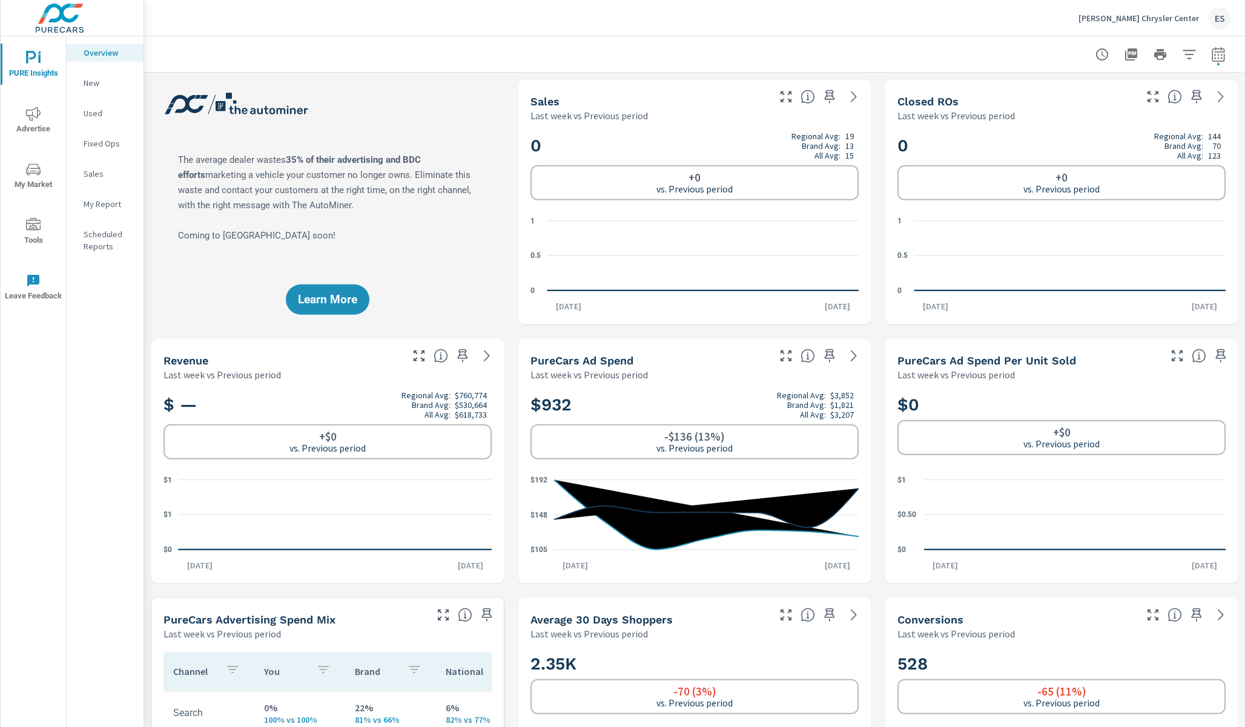
scroll to position [1, 0]
